Goal: Task Accomplishment & Management: Use online tool/utility

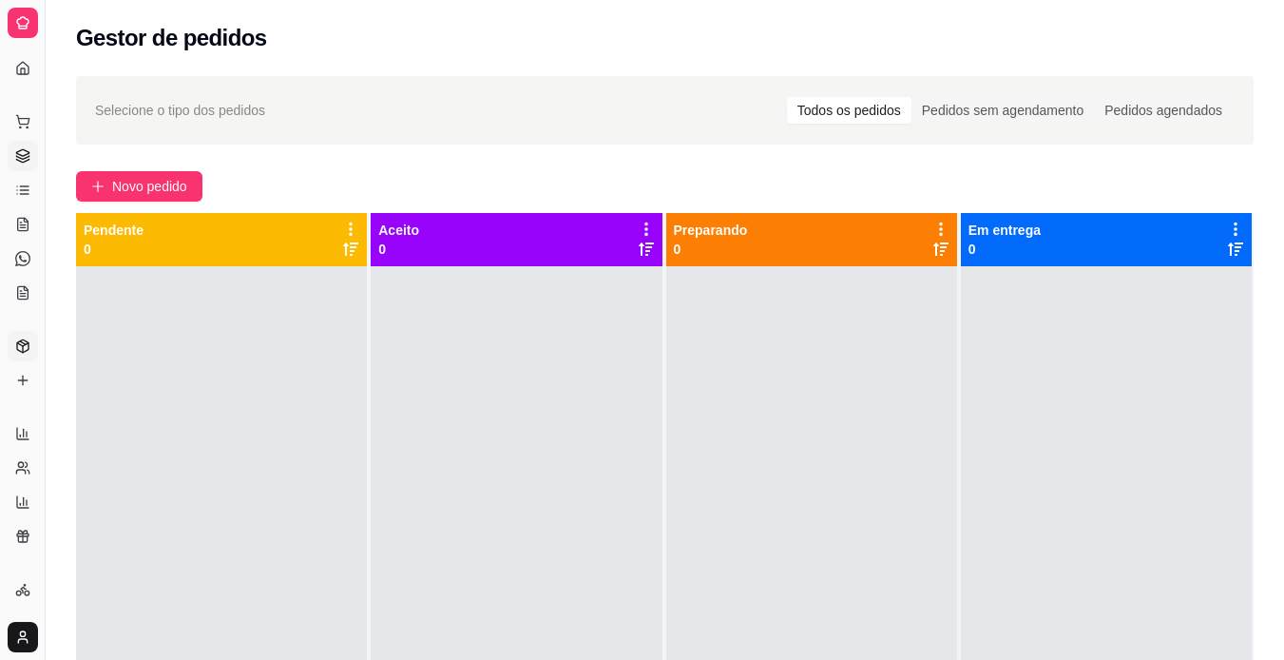
click at [21, 348] on icon at bounding box center [22, 345] width 15 height 15
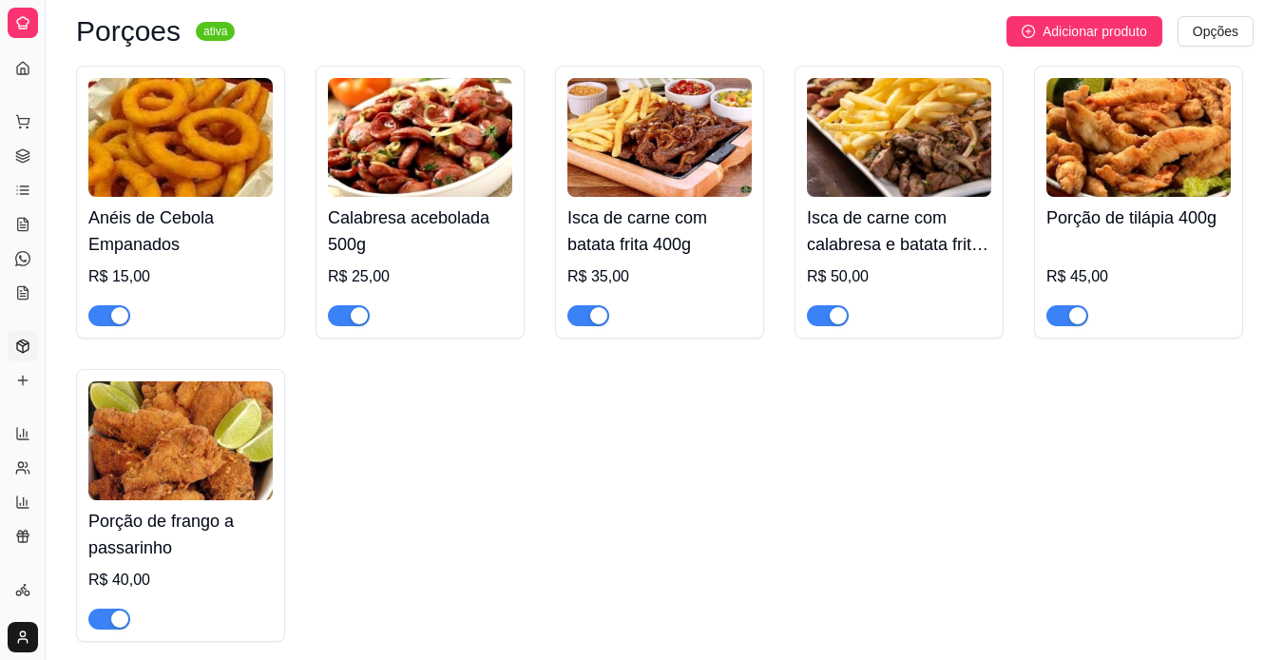
scroll to position [2901, 0]
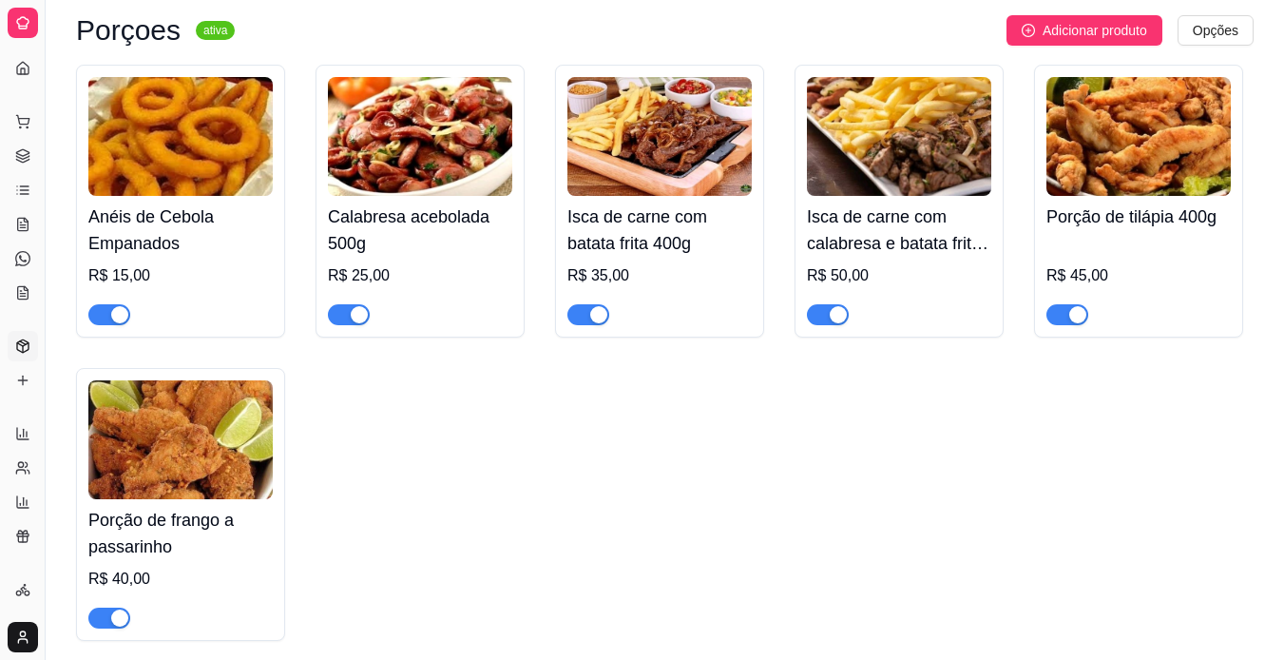
click at [591, 316] on div "button" at bounding box center [598, 314] width 17 height 17
click at [830, 317] on div "button" at bounding box center [838, 314] width 17 height 17
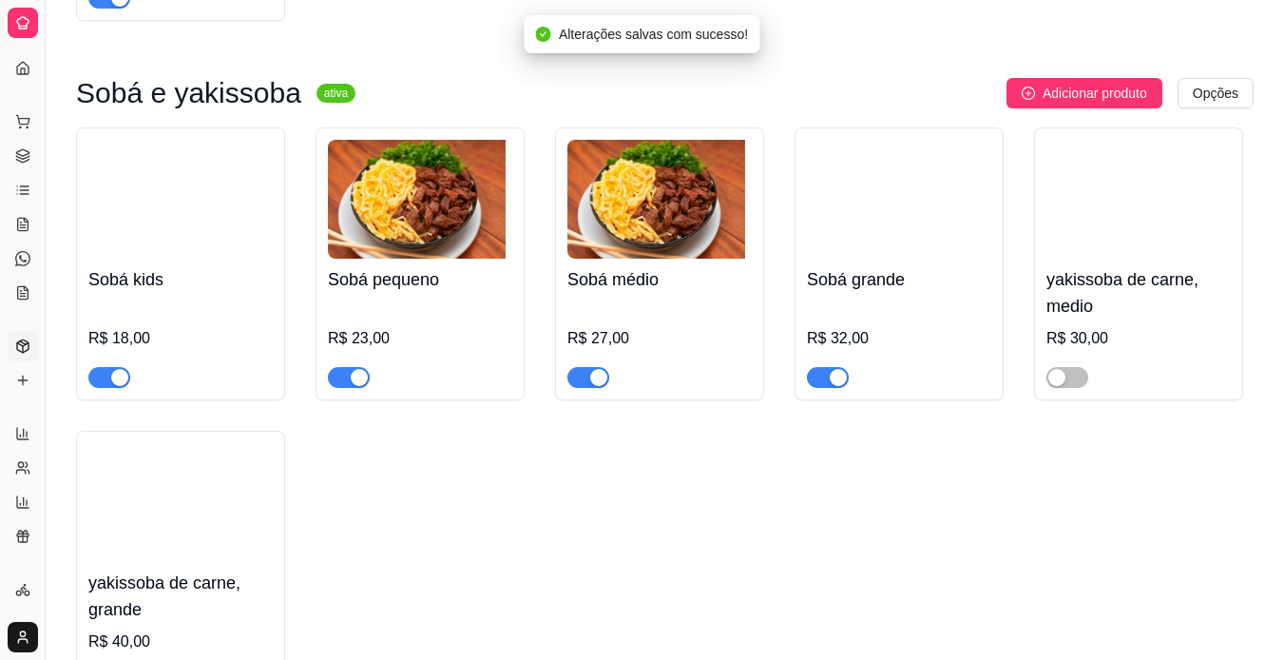
scroll to position [3540, 0]
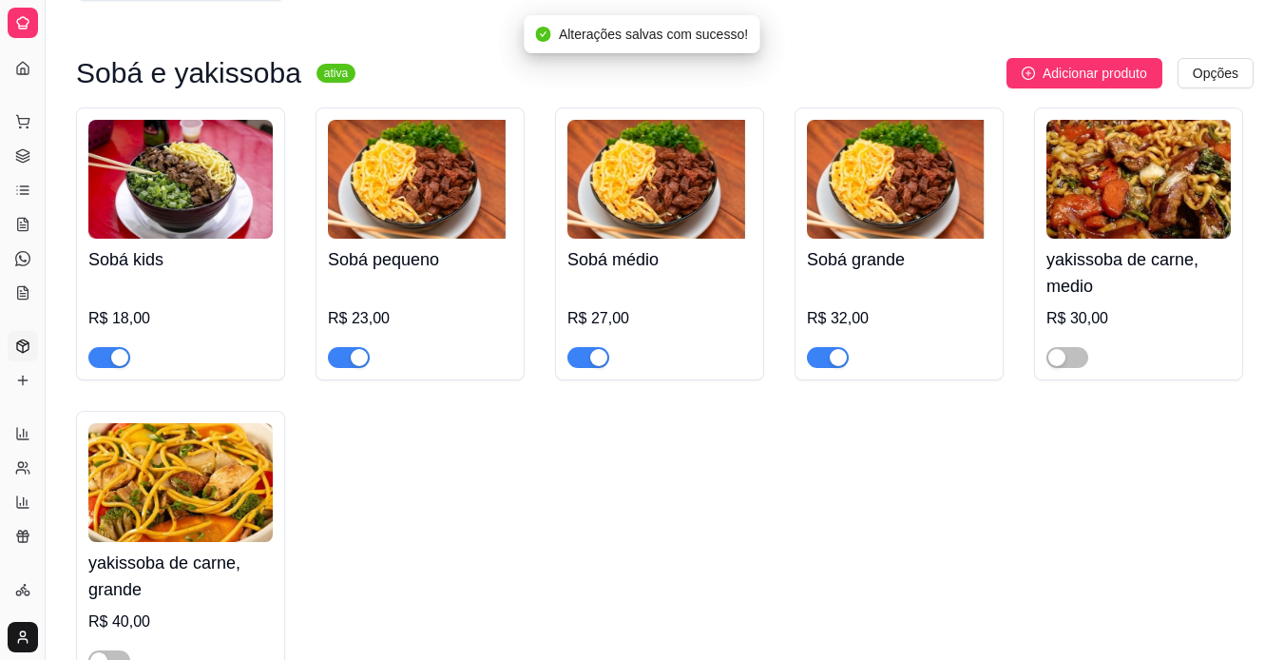
click at [832, 366] on div "button" at bounding box center [838, 357] width 17 height 17
click at [582, 365] on span "button" at bounding box center [588, 357] width 42 height 21
click at [351, 366] on div "button" at bounding box center [359, 357] width 17 height 17
click at [103, 368] on span "button" at bounding box center [109, 357] width 42 height 21
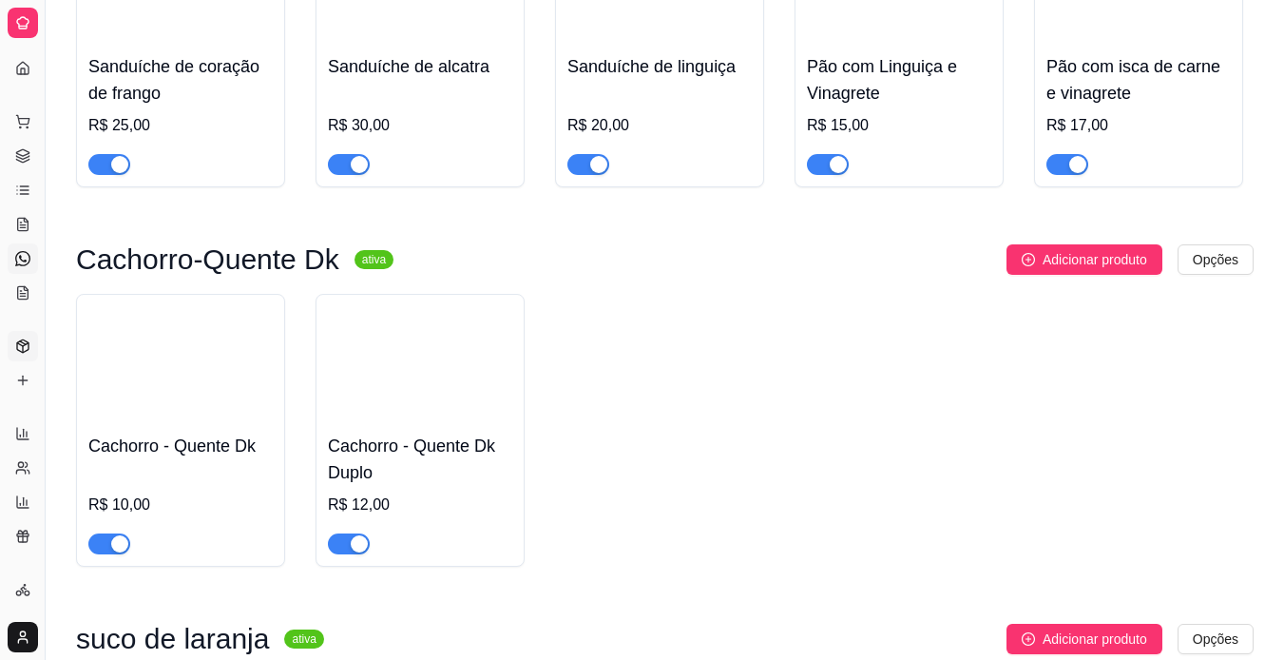
scroll to position [5624, 0]
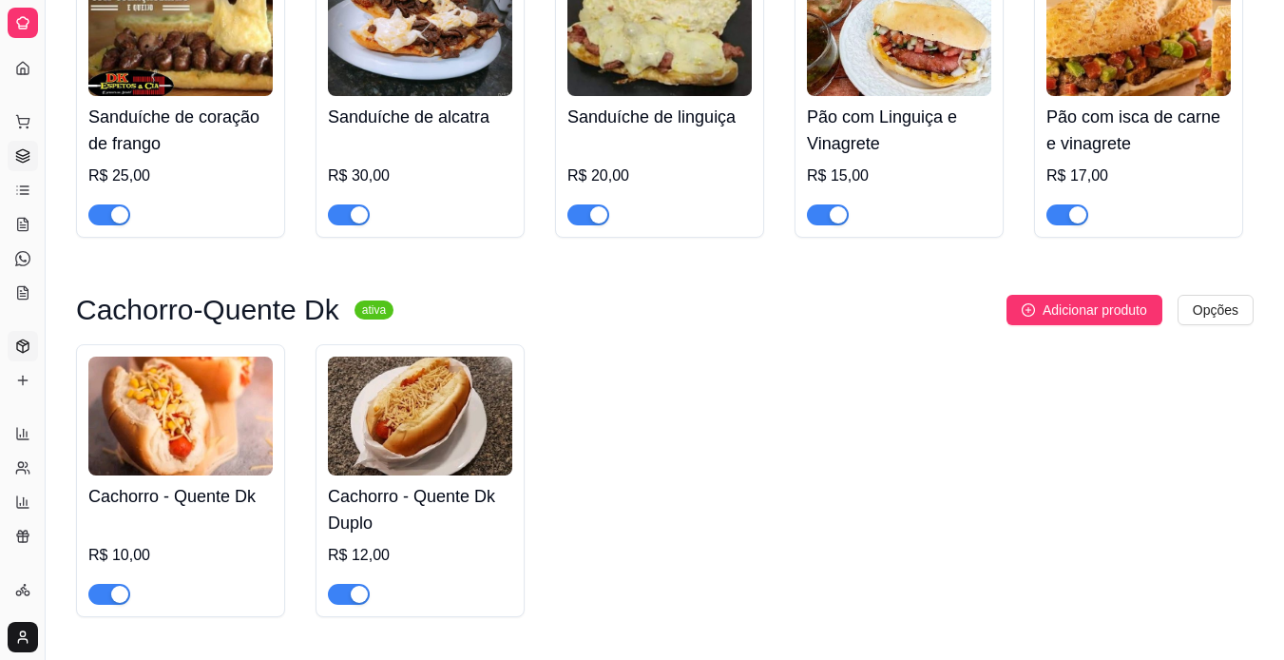
click at [16, 152] on icon at bounding box center [22, 152] width 12 height 7
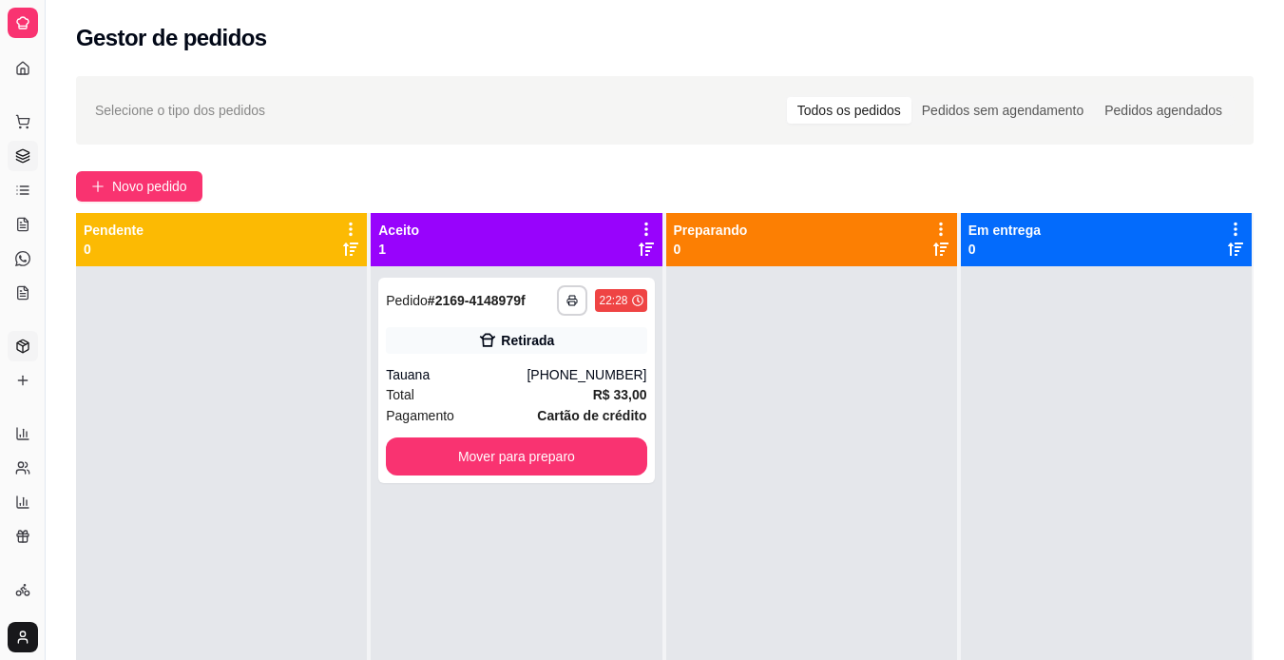
click at [21, 344] on icon at bounding box center [22, 345] width 15 height 15
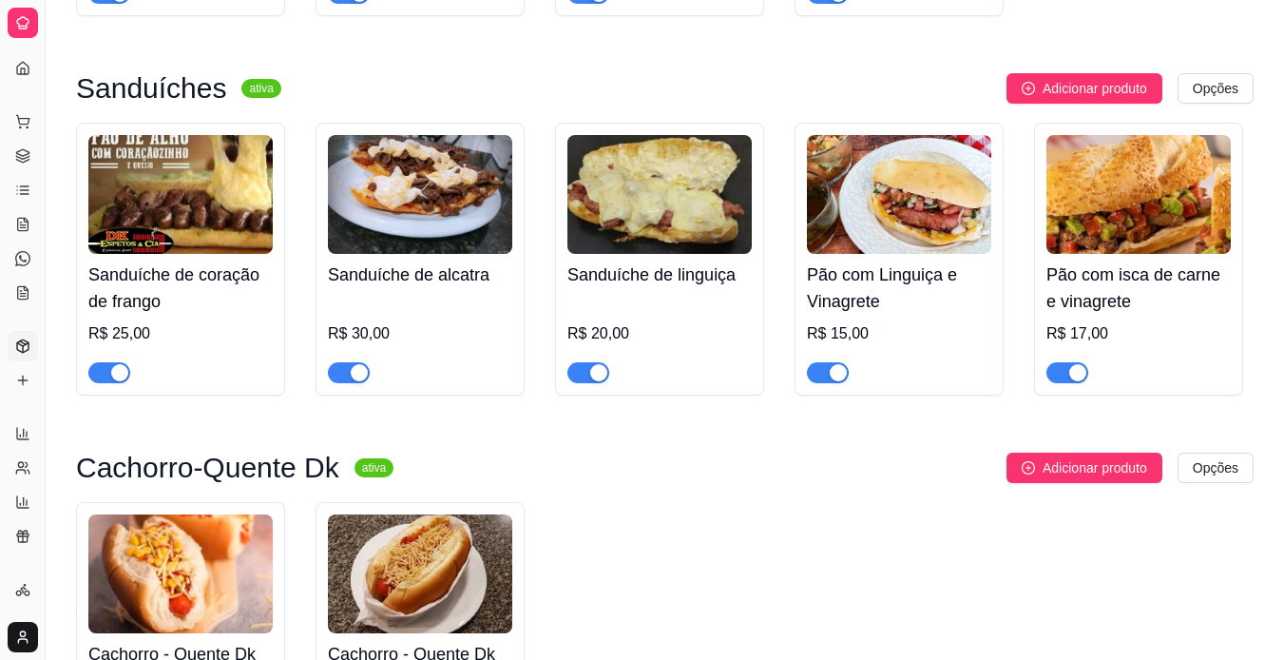
scroll to position [5467, 0]
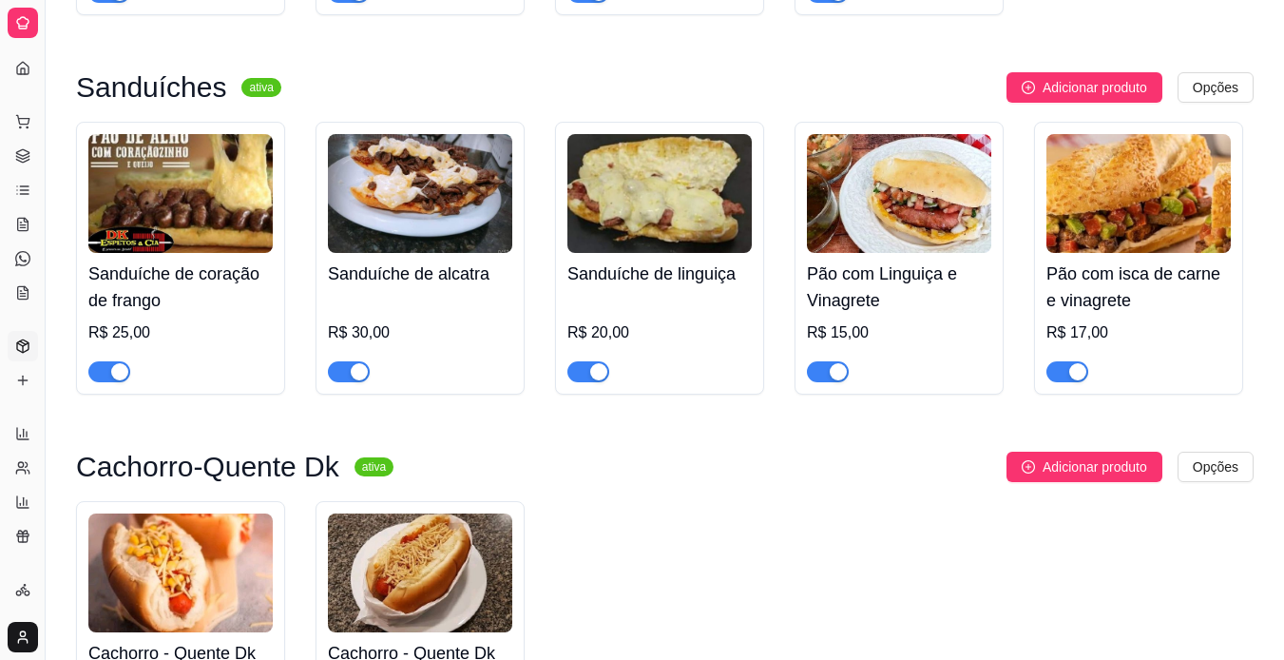
click at [585, 382] on span "button" at bounding box center [588, 371] width 42 height 21
click at [341, 381] on span "button" at bounding box center [349, 371] width 42 height 21
click at [119, 380] on div "button" at bounding box center [119, 371] width 17 height 17
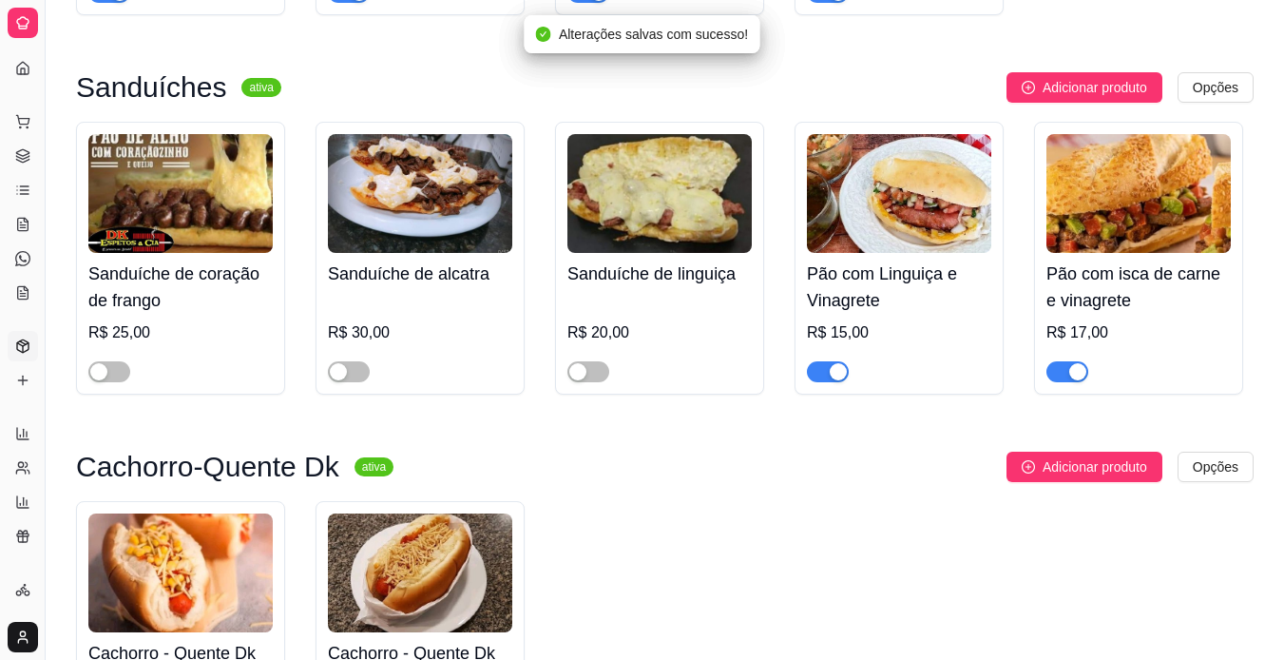
click at [824, 379] on span "button" at bounding box center [828, 371] width 42 height 21
click at [1068, 382] on button "button" at bounding box center [1067, 371] width 42 height 21
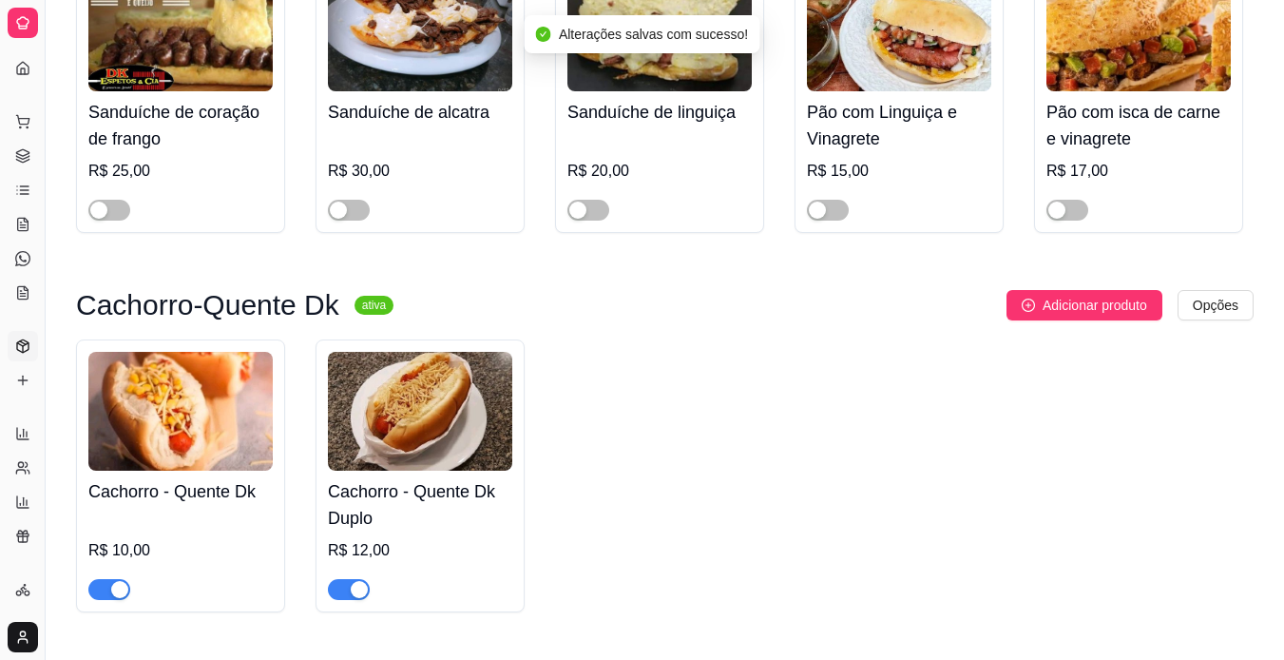
scroll to position [5639, 0]
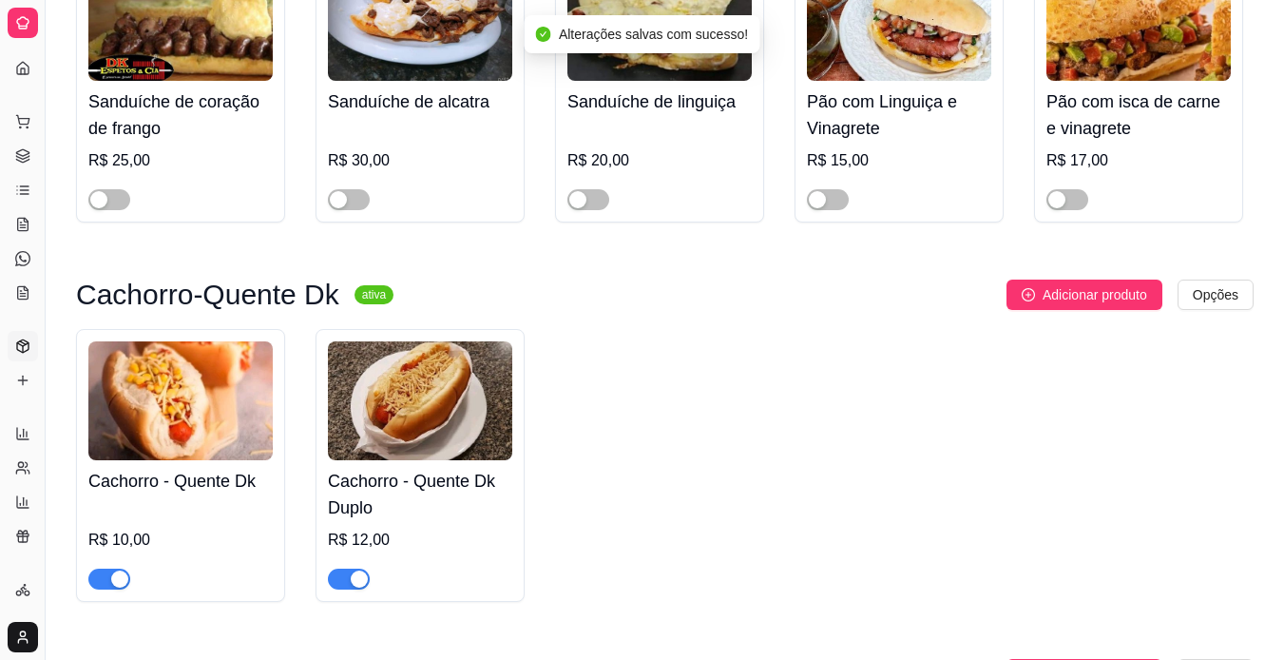
click at [360, 587] on div "button" at bounding box center [359, 578] width 17 height 17
click at [110, 589] on button "button" at bounding box center [109, 578] width 42 height 21
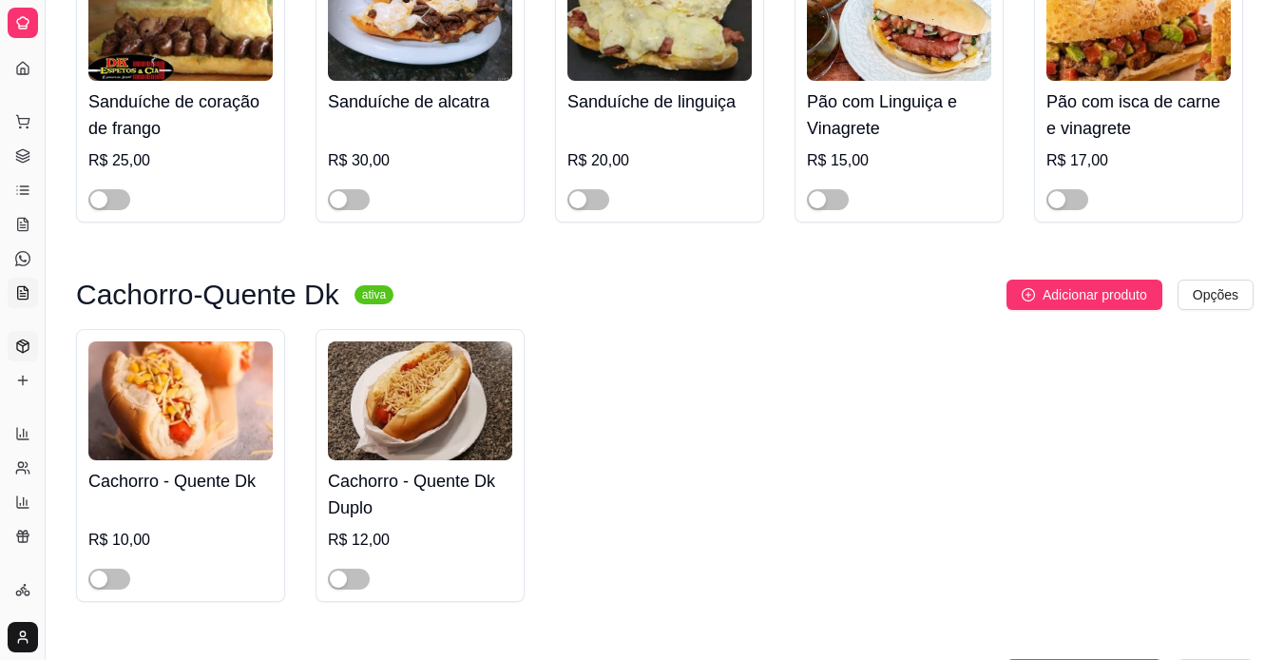
click at [22, 288] on icon at bounding box center [22, 292] width 15 height 15
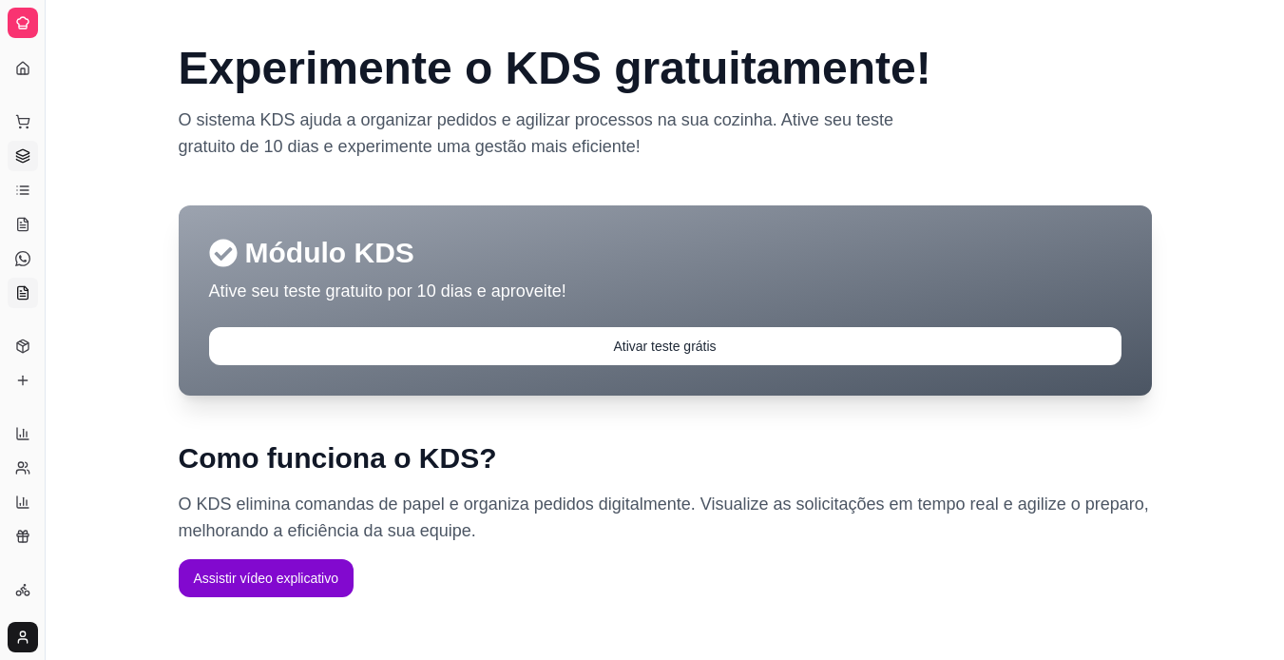
click at [23, 164] on link "Gestor de Pedidos" at bounding box center [23, 156] width 30 height 30
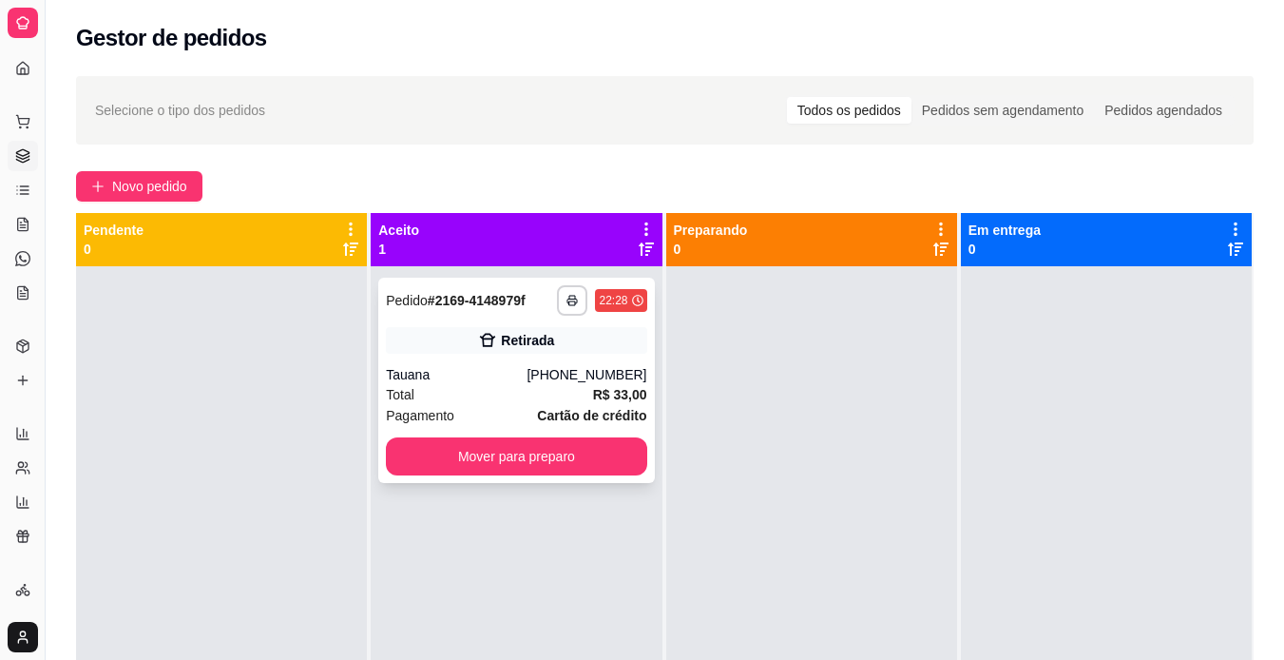
click at [632, 370] on div "[PHONE_NUMBER]" at bounding box center [587, 374] width 120 height 19
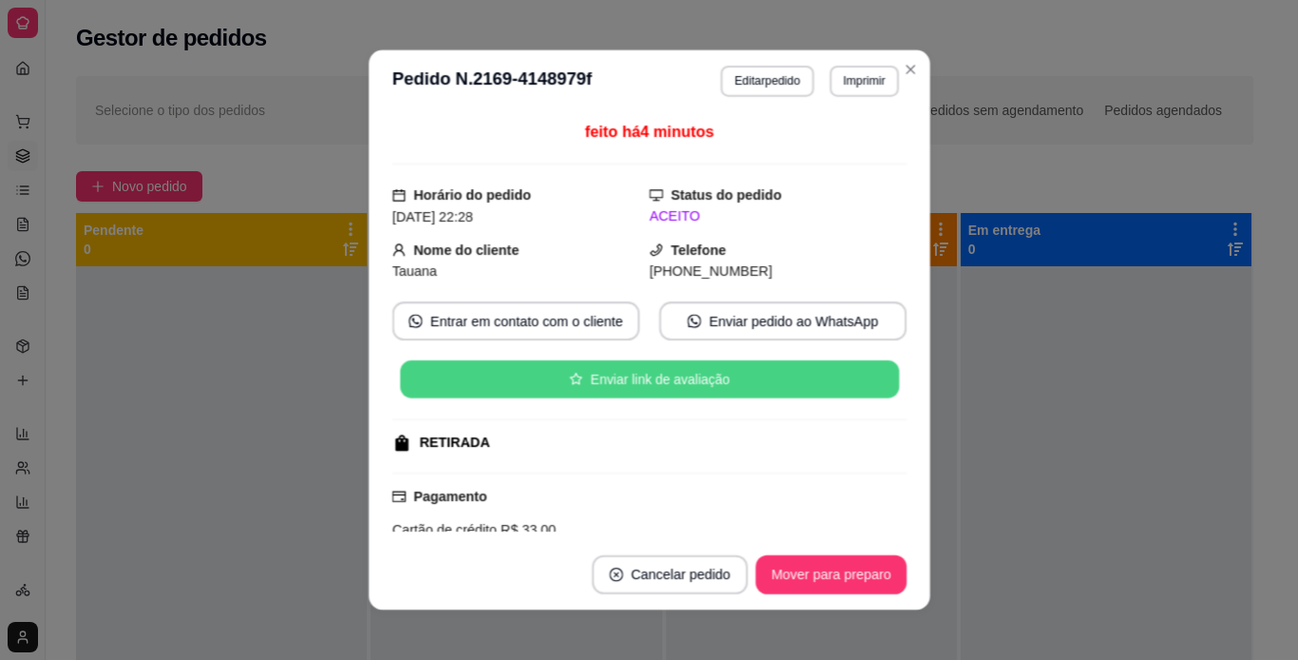
click at [632, 370] on button "Enviar link de avaliação" at bounding box center [648, 379] width 499 height 38
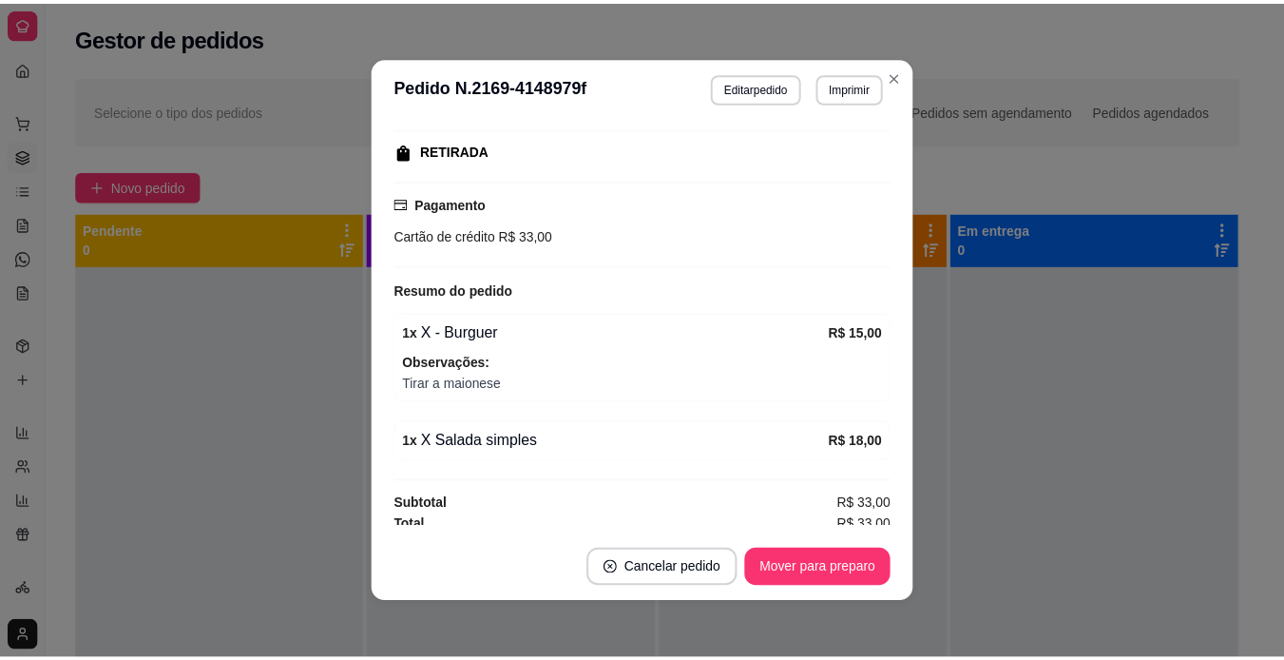
scroll to position [297, 0]
